Goal: Task Accomplishment & Management: Use online tool/utility

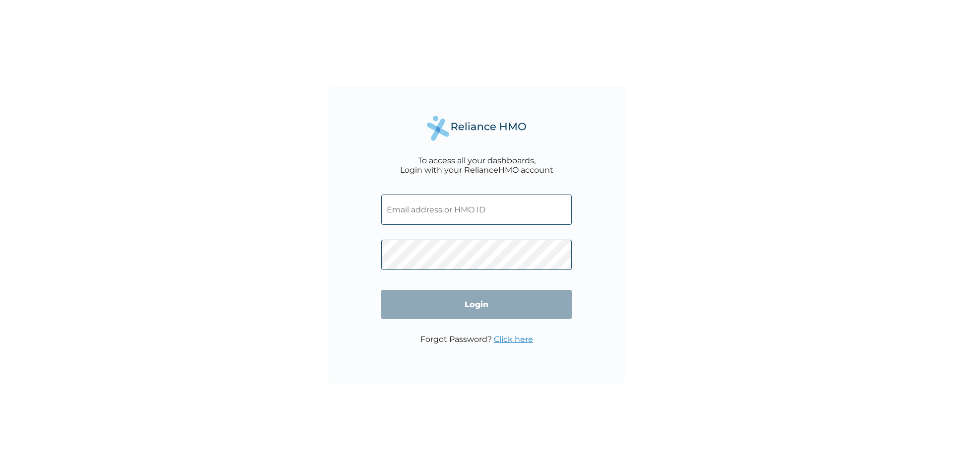
type input "del/10012/A"
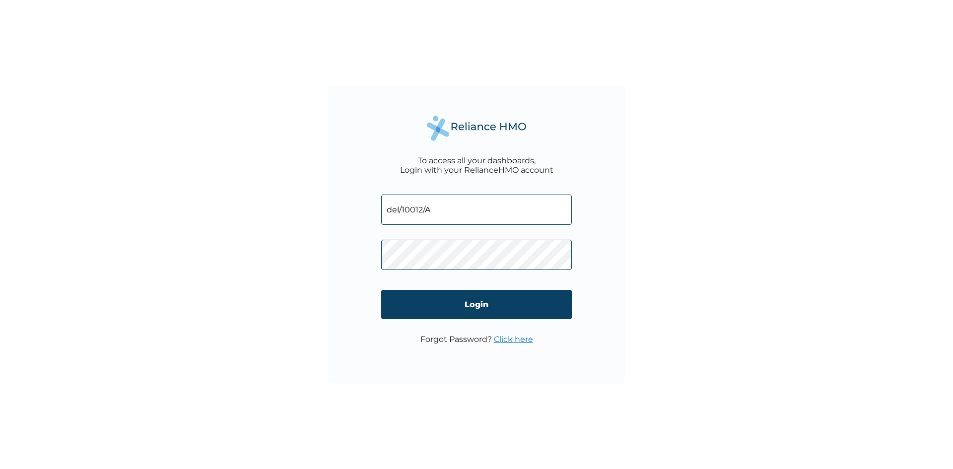
click at [373, 255] on div "To access all your dashboards, Login with your RelianceHMO account del/10012/A …" at bounding box center [477, 235] width 298 height 298
click at [545, 308] on input "Login" at bounding box center [476, 304] width 191 height 29
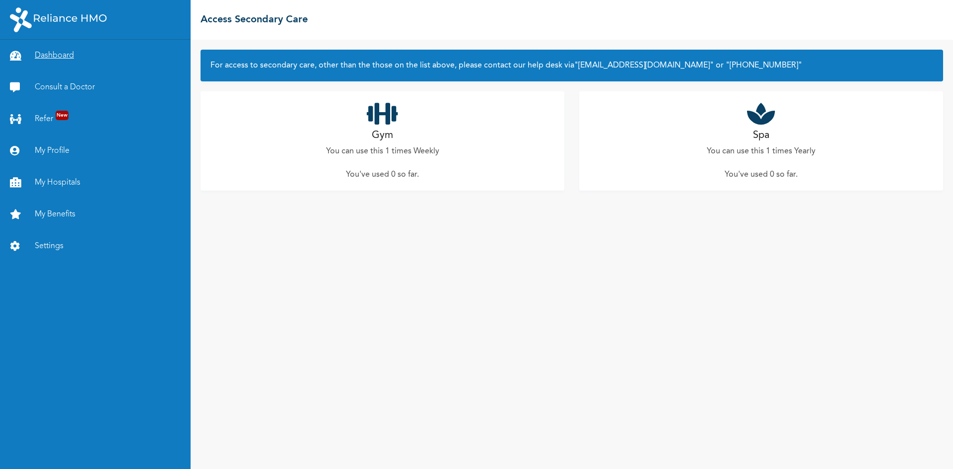
click at [38, 54] on link "Dashboard" at bounding box center [95, 56] width 191 height 32
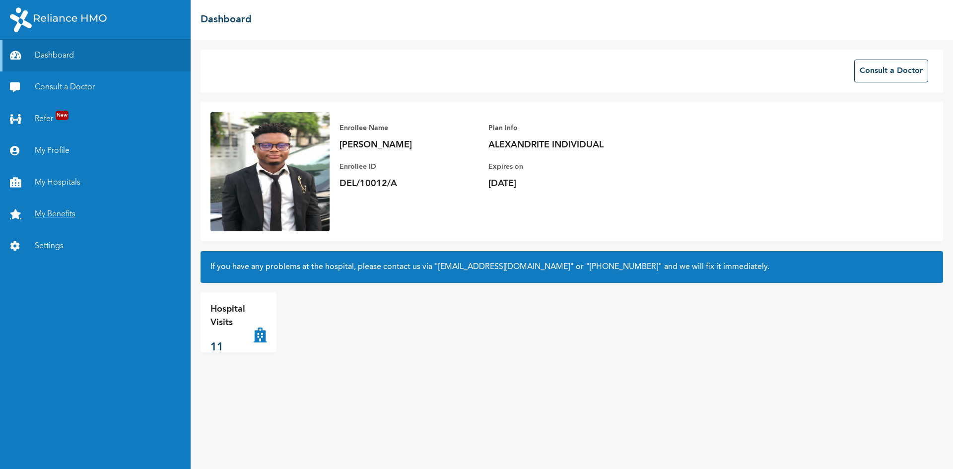
click at [44, 210] on link "My Benefits" at bounding box center [95, 215] width 191 height 32
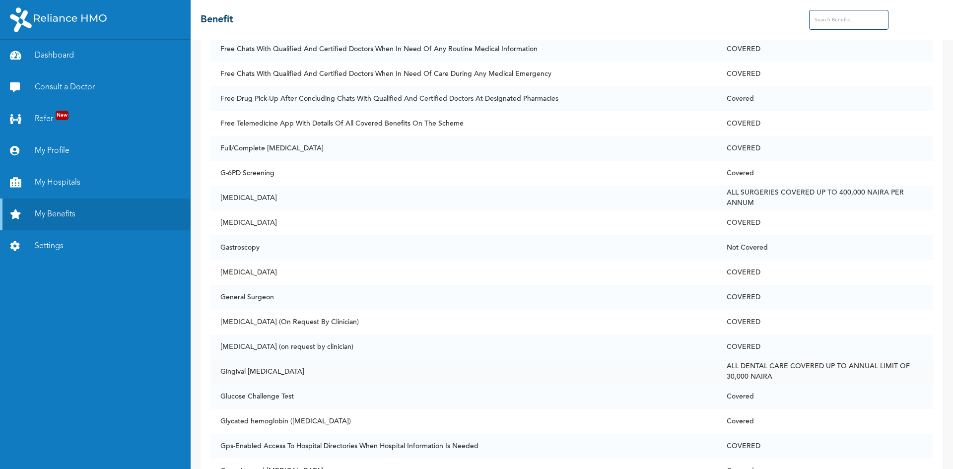
scroll to position [2433, 0]
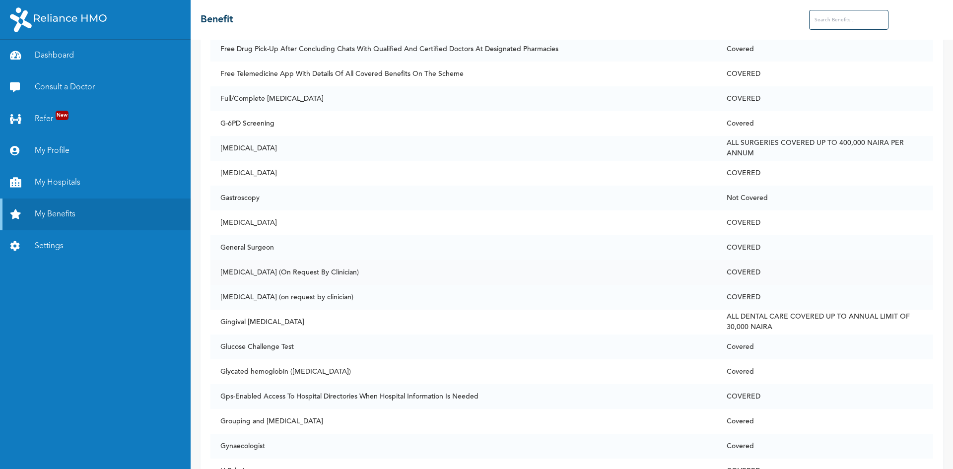
click at [350, 275] on td "Genotype (On Request By Clinician)" at bounding box center [464, 272] width 507 height 25
click at [343, 274] on td "Genotype (On Request By Clinician)" at bounding box center [464, 272] width 507 height 25
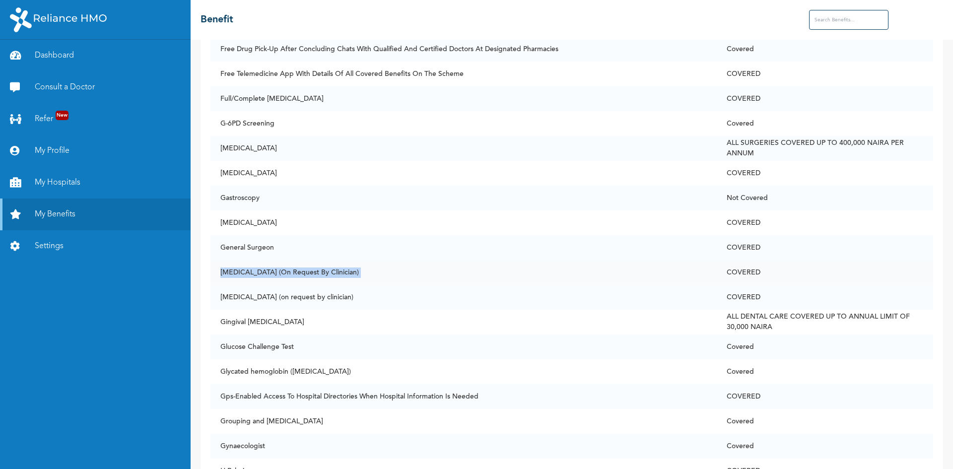
click at [350, 274] on td "Genotype (On Request By Clinician)" at bounding box center [464, 272] width 507 height 25
click at [280, 270] on td "Genotype (On Request By Clinician)" at bounding box center [464, 272] width 507 height 25
click at [389, 276] on td "Genotype (On Request By Clinician)" at bounding box center [464, 272] width 507 height 25
click at [745, 275] on td "COVERED" at bounding box center [825, 272] width 217 height 25
click at [749, 275] on td "COVERED" at bounding box center [825, 272] width 217 height 25
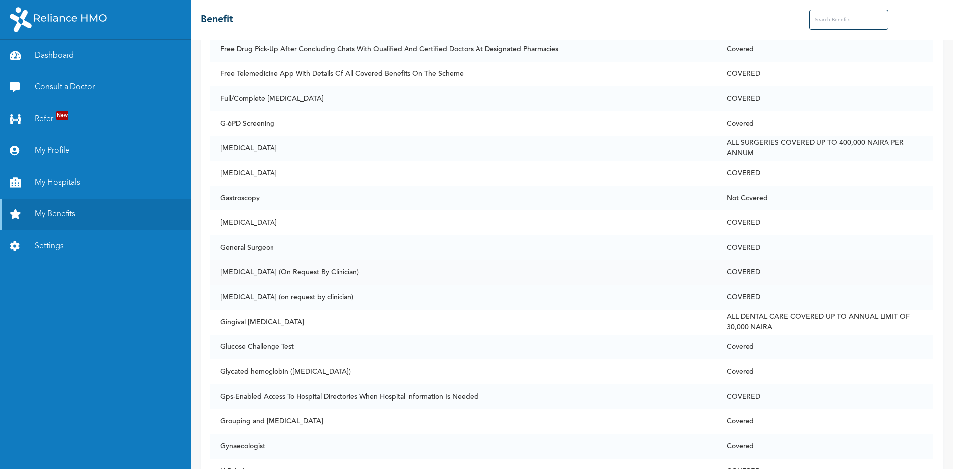
click at [742, 275] on td "COVERED" at bounding box center [825, 272] width 217 height 25
click at [654, 275] on td "Genotype (On Request By Clinician)" at bounding box center [464, 272] width 507 height 25
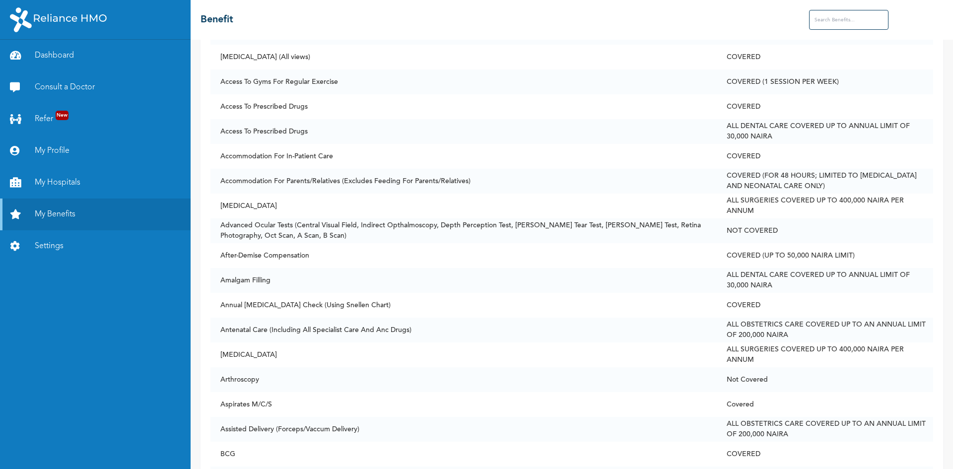
scroll to position [0, 0]
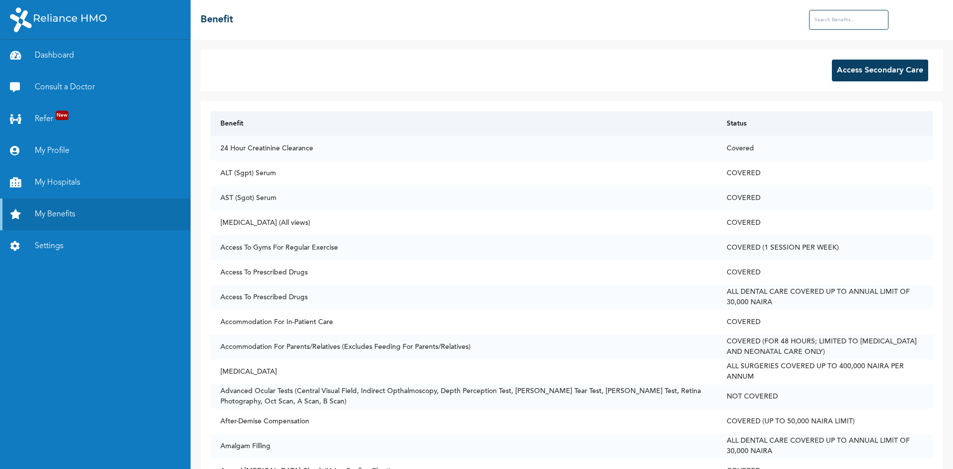
click at [237, 125] on th "Benefit" at bounding box center [464, 123] width 507 height 25
click at [297, 128] on th "Benefit" at bounding box center [464, 123] width 507 height 25
click at [854, 69] on button "Access Secondary Care" at bounding box center [880, 71] width 96 height 22
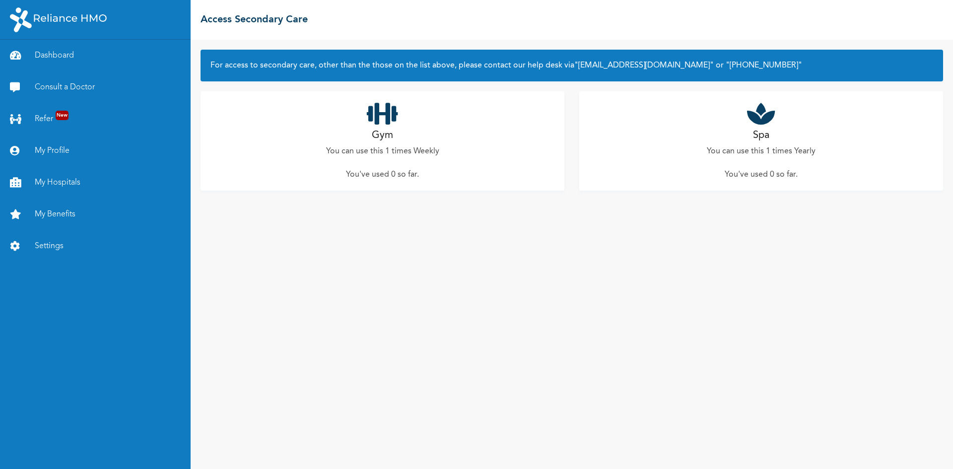
click at [731, 143] on div "Spa You can use this 1 times Yearly You've used 0 so far ." at bounding box center [762, 140] width 364 height 99
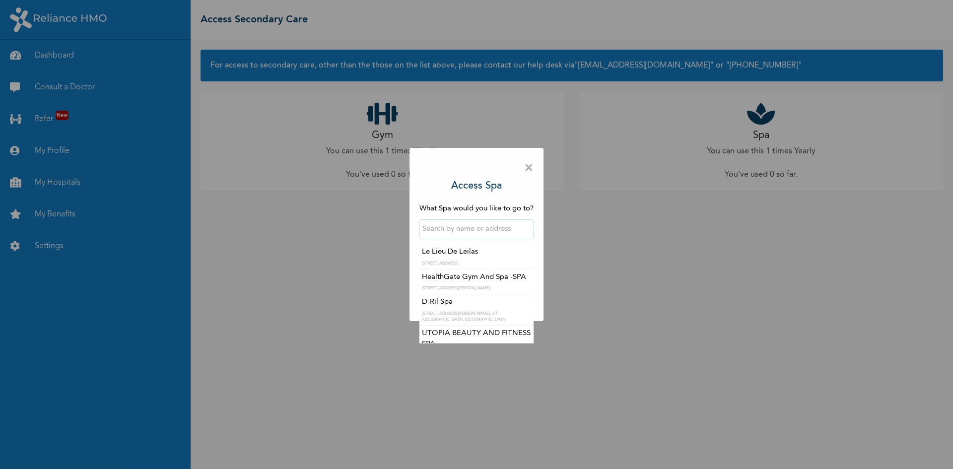
click at [462, 228] on input "text" at bounding box center [477, 229] width 114 height 20
click at [55, 60] on div "× Access Spa What Spa would you like to go to? Le Lieu De Leilas 44 Okeho Stree…" at bounding box center [476, 234] width 953 height 469
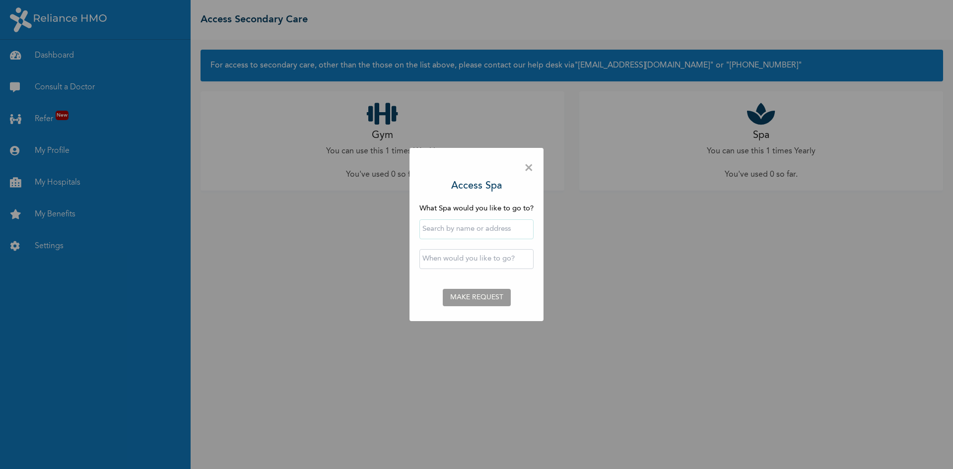
click at [54, 55] on div "× Access Spa What Spa would you like to go to? ‹ August 2025 › Su Mo Tu We Th F…" at bounding box center [476, 234] width 953 height 469
drag, startPoint x: 529, startPoint y: 166, endPoint x: 522, endPoint y: 164, distance: 7.4
click at [529, 166] on span "×" at bounding box center [528, 168] width 9 height 21
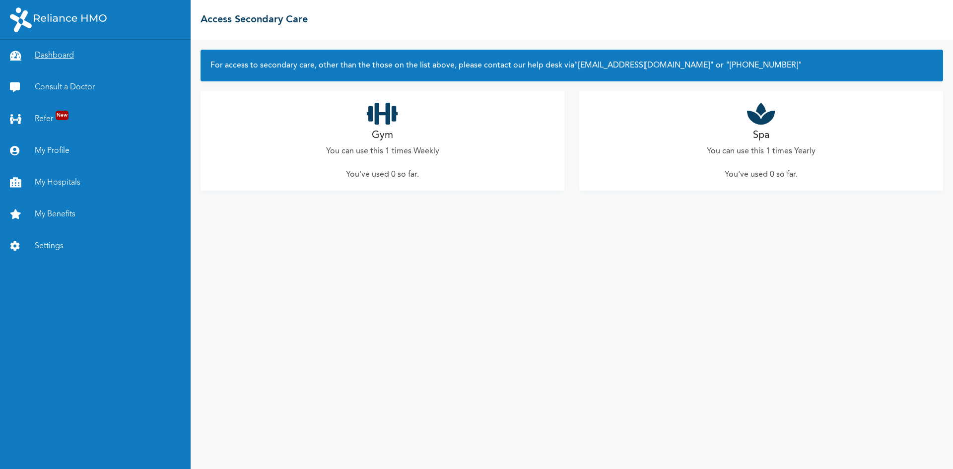
click at [41, 54] on link "Dashboard" at bounding box center [95, 56] width 191 height 32
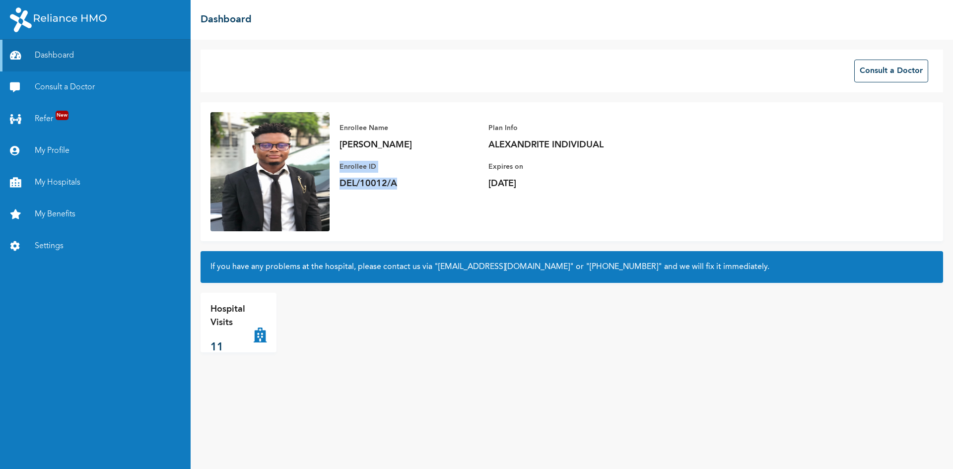
drag, startPoint x: 341, startPoint y: 165, endPoint x: 398, endPoint y: 197, distance: 65.6
click at [398, 197] on div "Enrollee Name PRINCEWILL EMMANUEL Enrollee ID DEL/10012/A Plan Info ALEXANDRITE…" at bounding box center [489, 155] width 318 height 87
copy div "Enrollee ID DEL/10012/A"
click at [624, 356] on div "Consult a Doctor Enrollee Name PRINCEWILL EMMANUEL Enrollee ID DEL/10012/A Plan…" at bounding box center [572, 255] width 763 height 430
drag, startPoint x: 340, startPoint y: 143, endPoint x: 445, endPoint y: 150, distance: 105.1
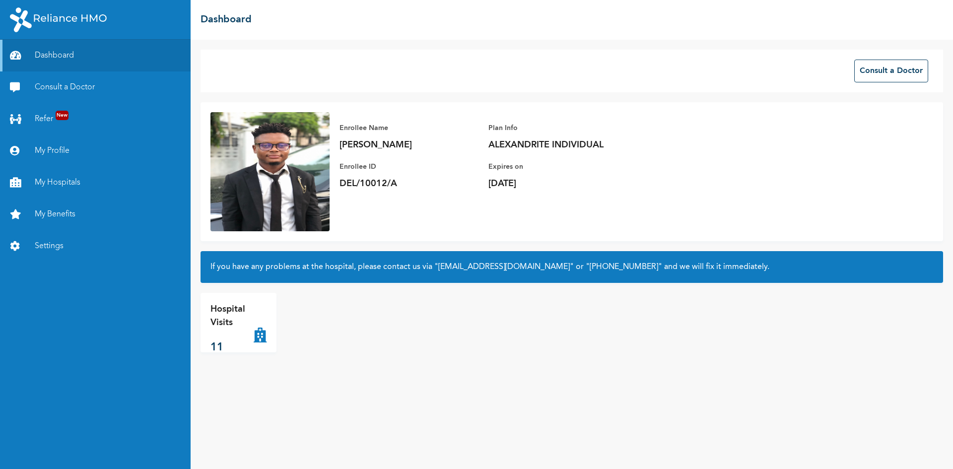
click at [445, 150] on p "PRINCEWILL EMMANUEL" at bounding box center [409, 145] width 139 height 12
copy p "PRINCEWILL EMMANUEL"
click at [436, 354] on div "Consult a Doctor Enrollee Name PRINCEWILL EMMANUEL Enrollee ID DEL/10012/A Plan…" at bounding box center [572, 255] width 763 height 430
